Goal: Task Accomplishment & Management: Manage account settings

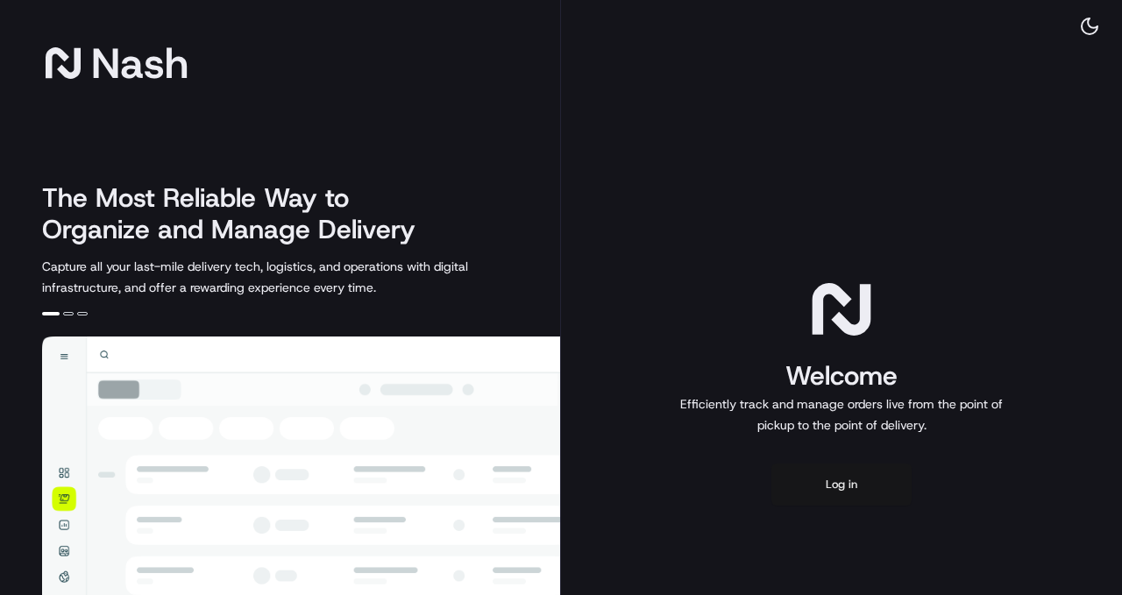
click at [854, 489] on button "Log in" at bounding box center [841, 485] width 140 height 42
